Goal: Task Accomplishment & Management: Complete application form

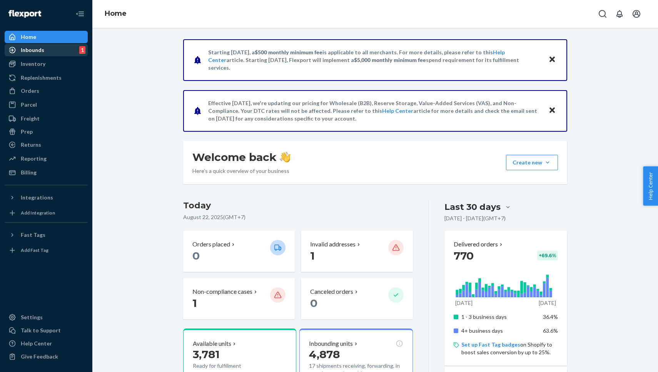
click at [48, 48] on div "Inbounds 1" at bounding box center [46, 50] width 82 height 11
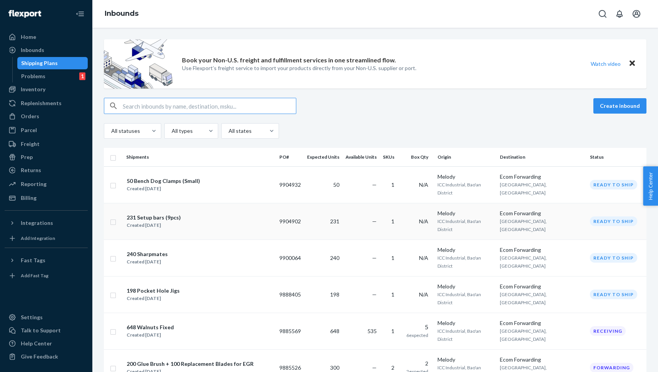
scroll to position [26, 0]
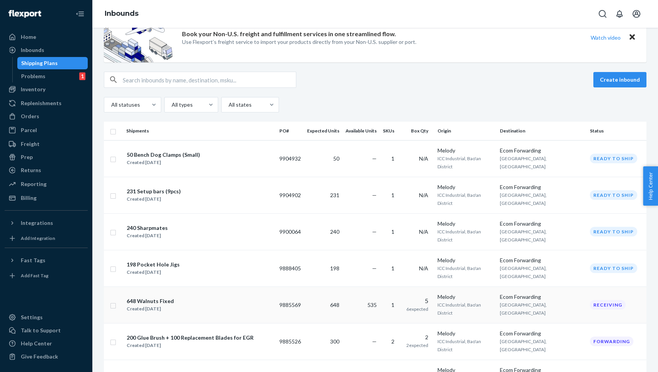
click at [178, 297] on div "648 Walnuts Fixed Created [DATE]" at bounding box center [199, 305] width 147 height 16
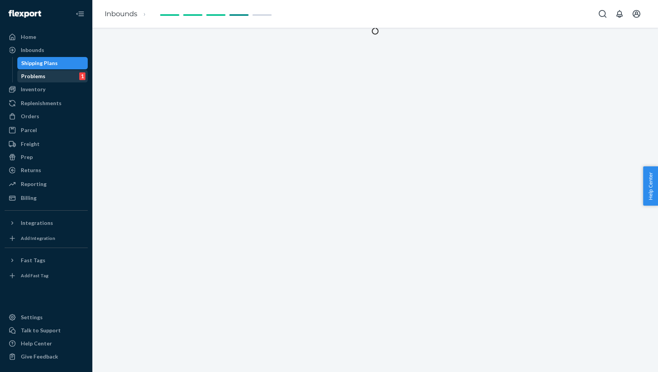
click at [75, 80] on div "Problems 1" at bounding box center [52, 76] width 69 height 11
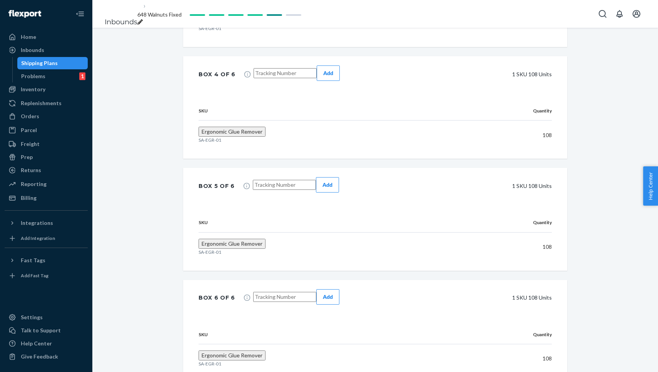
scroll to position [629, 0]
click at [40, 80] on div "Problems 1" at bounding box center [52, 76] width 69 height 11
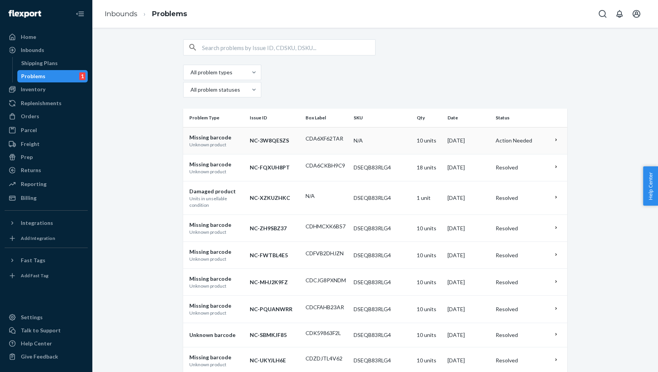
click at [271, 137] on p "NC-3W8QESZS" at bounding box center [275, 141] width 50 height 8
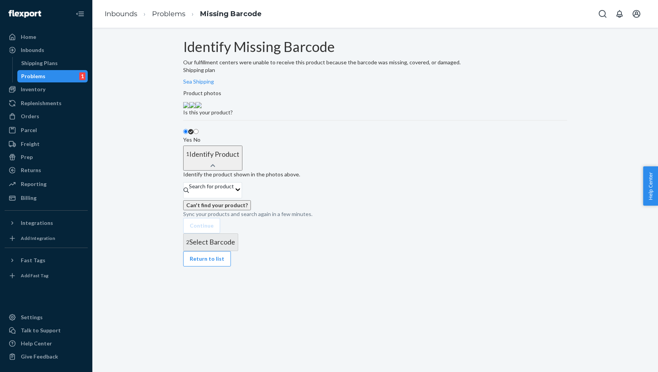
scroll to position [42, 0]
click at [195, 107] on img at bounding box center [192, 105] width 6 height 6
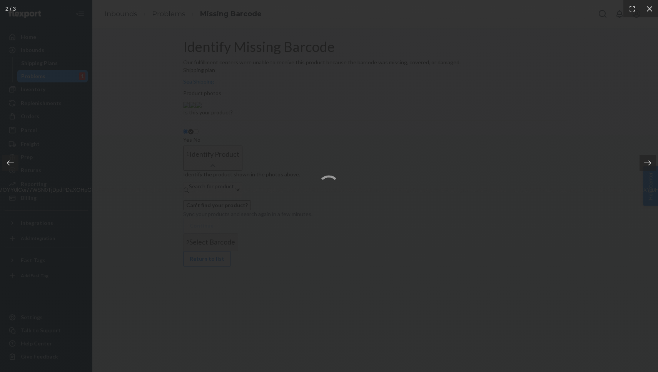
click at [197, 178] on img at bounding box center [329, 185] width 4604 height 15
click at [652, 9] on icon at bounding box center [650, 9] width 8 height 8
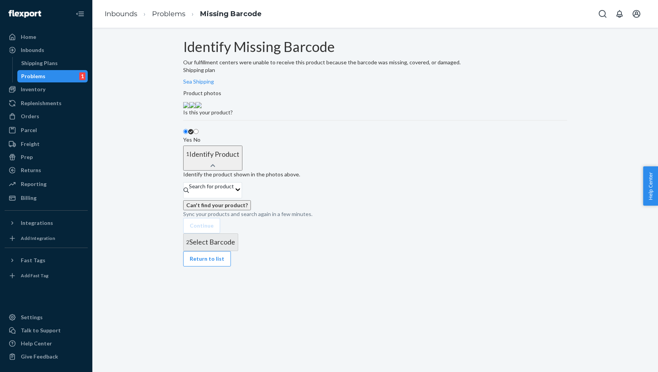
scroll to position [47, 0]
click at [234, 190] on div "Search for product" at bounding box center [211, 186] width 45 height 8
click at [190, 198] on input "Search for product" at bounding box center [189, 194] width 1 height 8
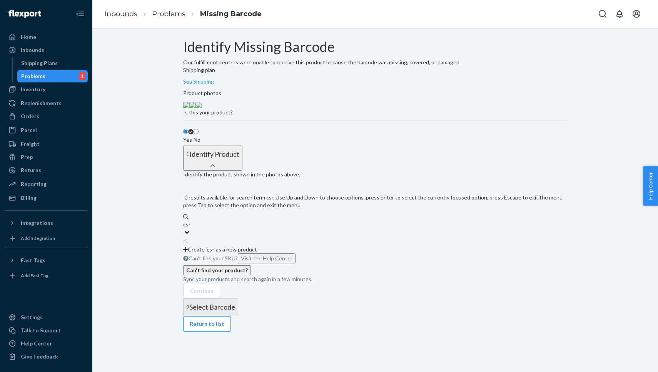
type input "cs-01"
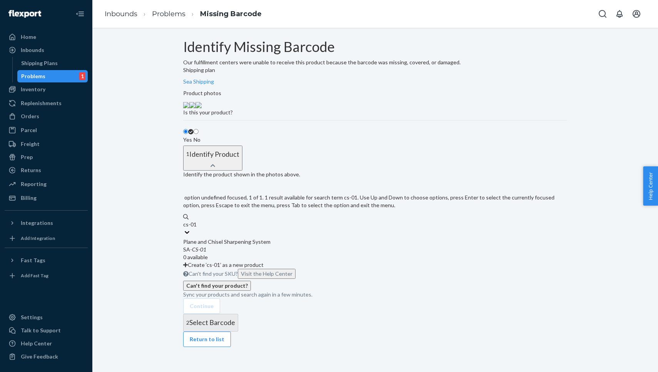
click at [261, 253] on div "SA- CS - 01" at bounding box center [375, 249] width 384 height 8
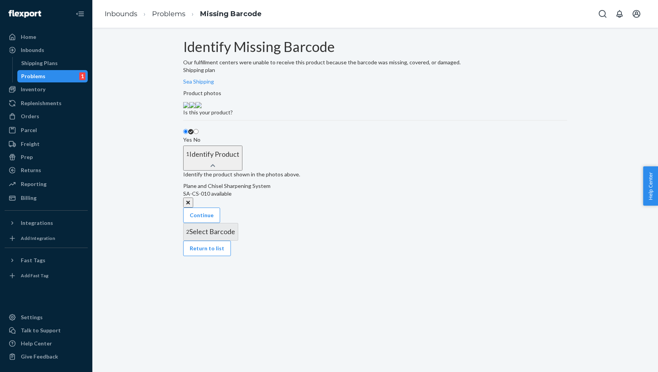
scroll to position [35, 0]
click at [220, 223] on button "Continue" at bounding box center [201, 214] width 37 height 15
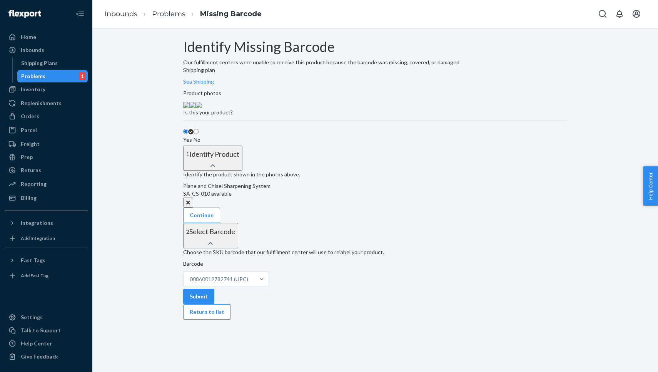
scroll to position [85, 0]
click at [214, 304] on button "Submit" at bounding box center [198, 296] width 31 height 15
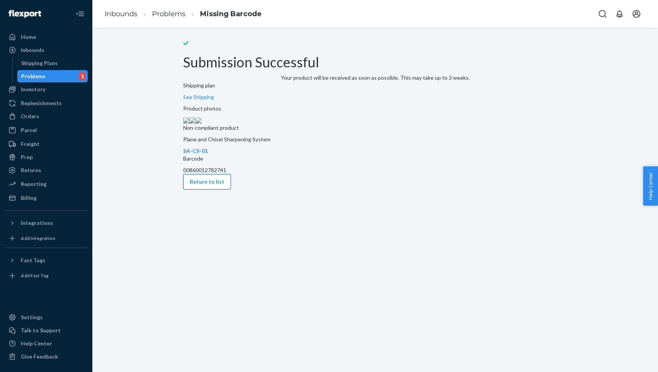
click at [197, 189] on button "Return to list" at bounding box center [207, 181] width 48 height 15
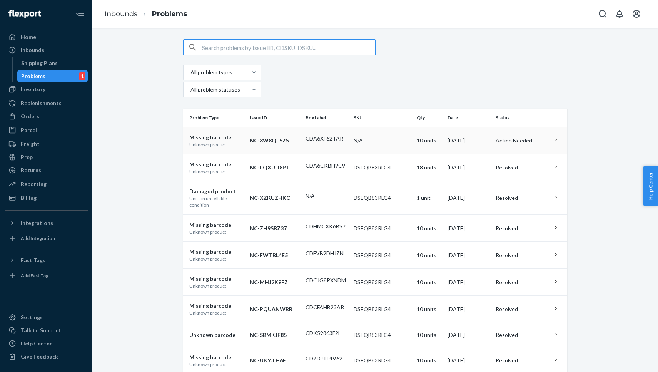
click at [362, 127] on td "N/A" at bounding box center [381, 140] width 63 height 27
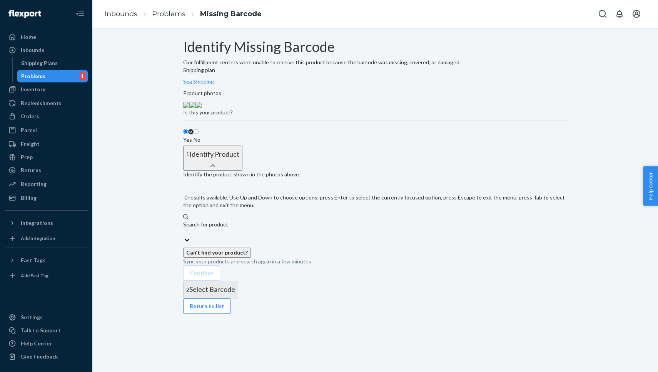
click at [267, 228] on div "Search for product" at bounding box center [375, 224] width 384 height 8
click at [184, 236] on input "0 results available. Use Up and Down to choose options, press Enter to select t…" at bounding box center [183, 232] width 1 height 8
type input "cs"
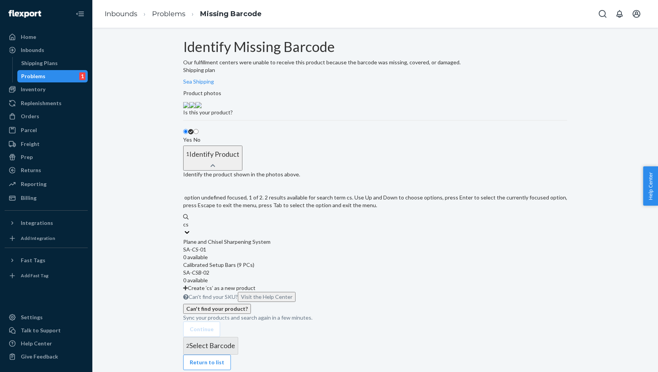
click at [257, 253] on div "SA- CS -01" at bounding box center [375, 249] width 384 height 8
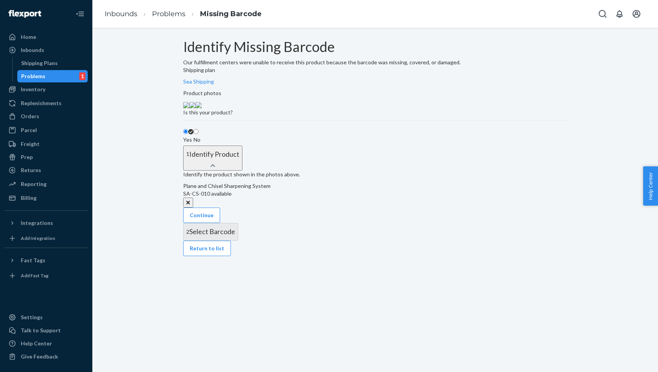
scroll to position [35, 0]
click at [220, 223] on button "Continue" at bounding box center [201, 214] width 37 height 15
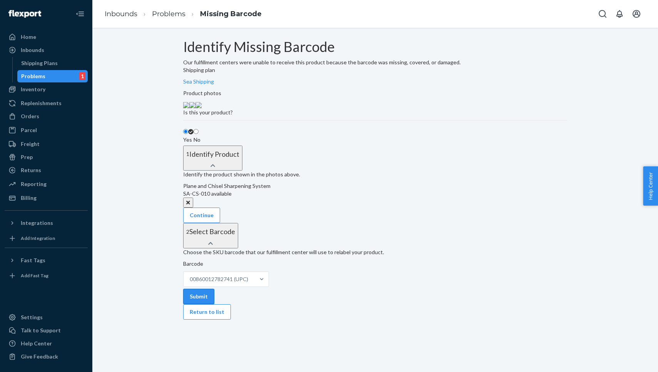
click at [214, 304] on button "Submit" at bounding box center [198, 296] width 31 height 15
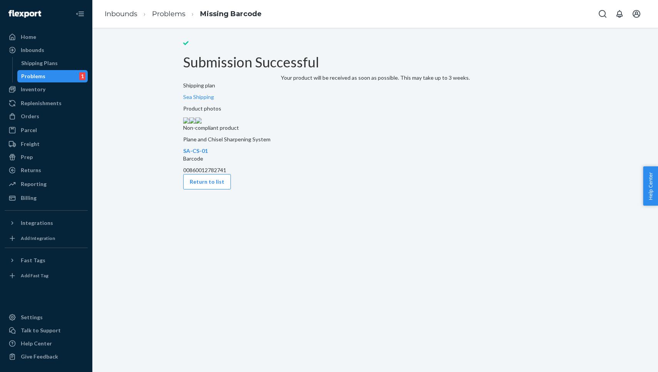
click at [220, 189] on div "Return to list" at bounding box center [375, 181] width 384 height 15
click at [218, 189] on button "Return to list" at bounding box center [207, 181] width 48 height 15
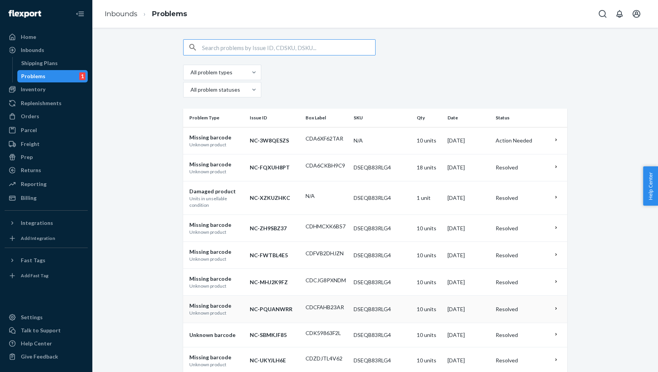
drag, startPoint x: 218, startPoint y: 282, endPoint x: 217, endPoint y: 292, distance: 10.9
click at [217, 295] on td "Missing barcode Unknown product" at bounding box center [214, 308] width 63 height 27
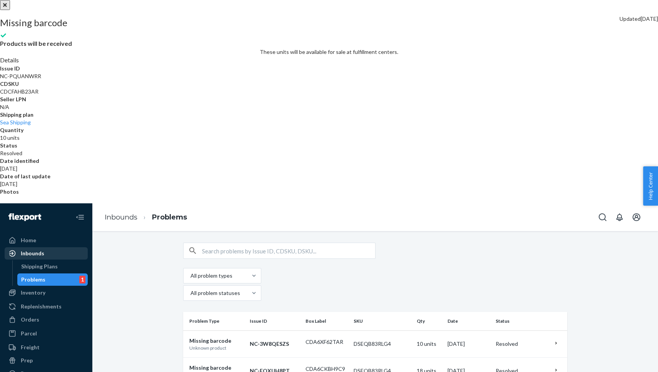
click at [50, 0] on div at bounding box center [329, 0] width 658 height 0
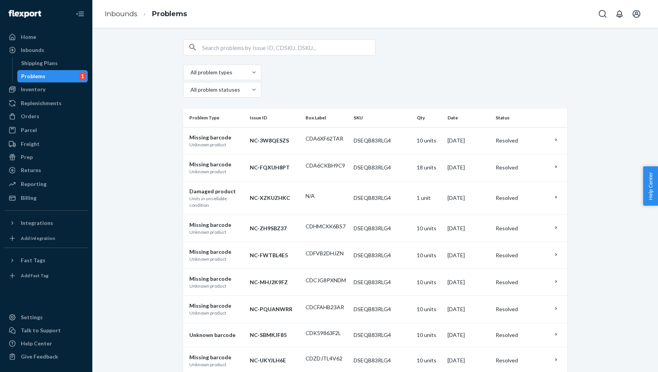
click at [49, 76] on div "Problems 1" at bounding box center [52, 76] width 69 height 11
click at [55, 67] on div "Shipping Plans" at bounding box center [52, 63] width 69 height 11
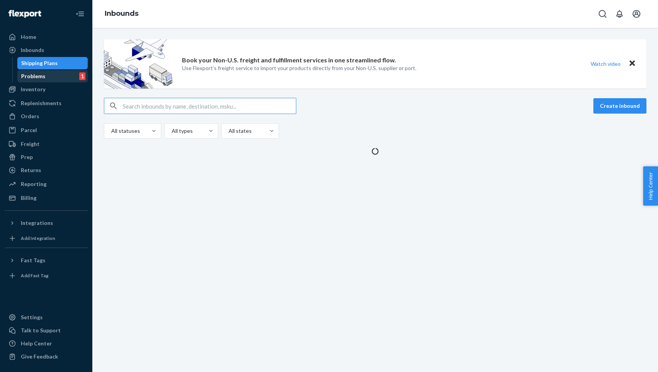
click at [53, 75] on div "Problems 1" at bounding box center [52, 76] width 69 height 11
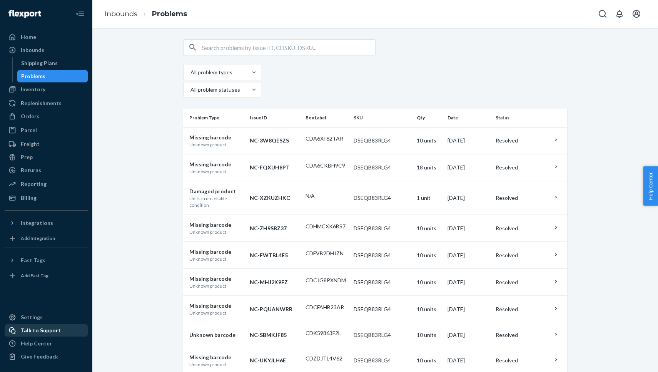
click at [61, 328] on div "Talk to Support" at bounding box center [46, 330] width 82 height 11
click at [568, 1] on div "Inbounds Problems" at bounding box center [375, 14] width 566 height 28
click at [49, 93] on div "Inventory" at bounding box center [46, 89] width 82 height 11
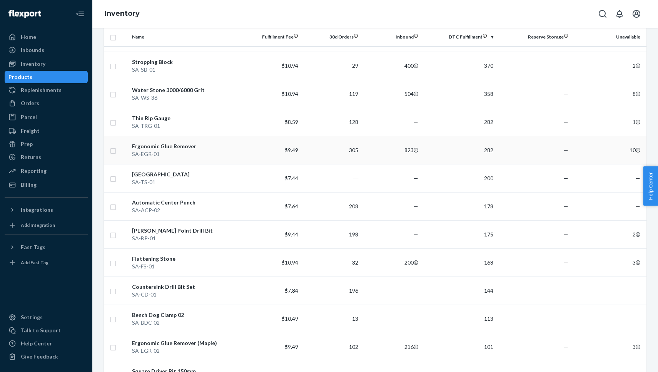
scroll to position [121, 0]
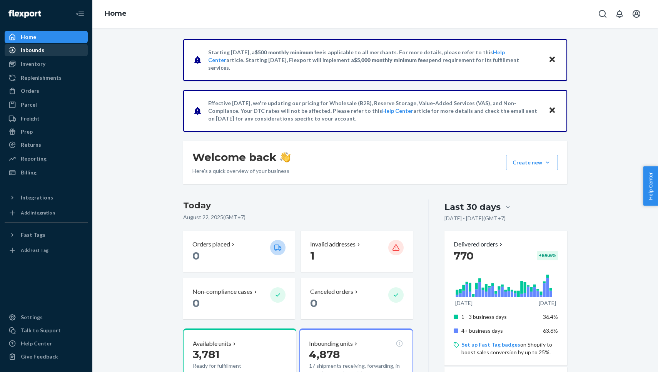
click at [60, 49] on div "Inbounds" at bounding box center [46, 50] width 82 height 11
